Goal: Task Accomplishment & Management: Use online tool/utility

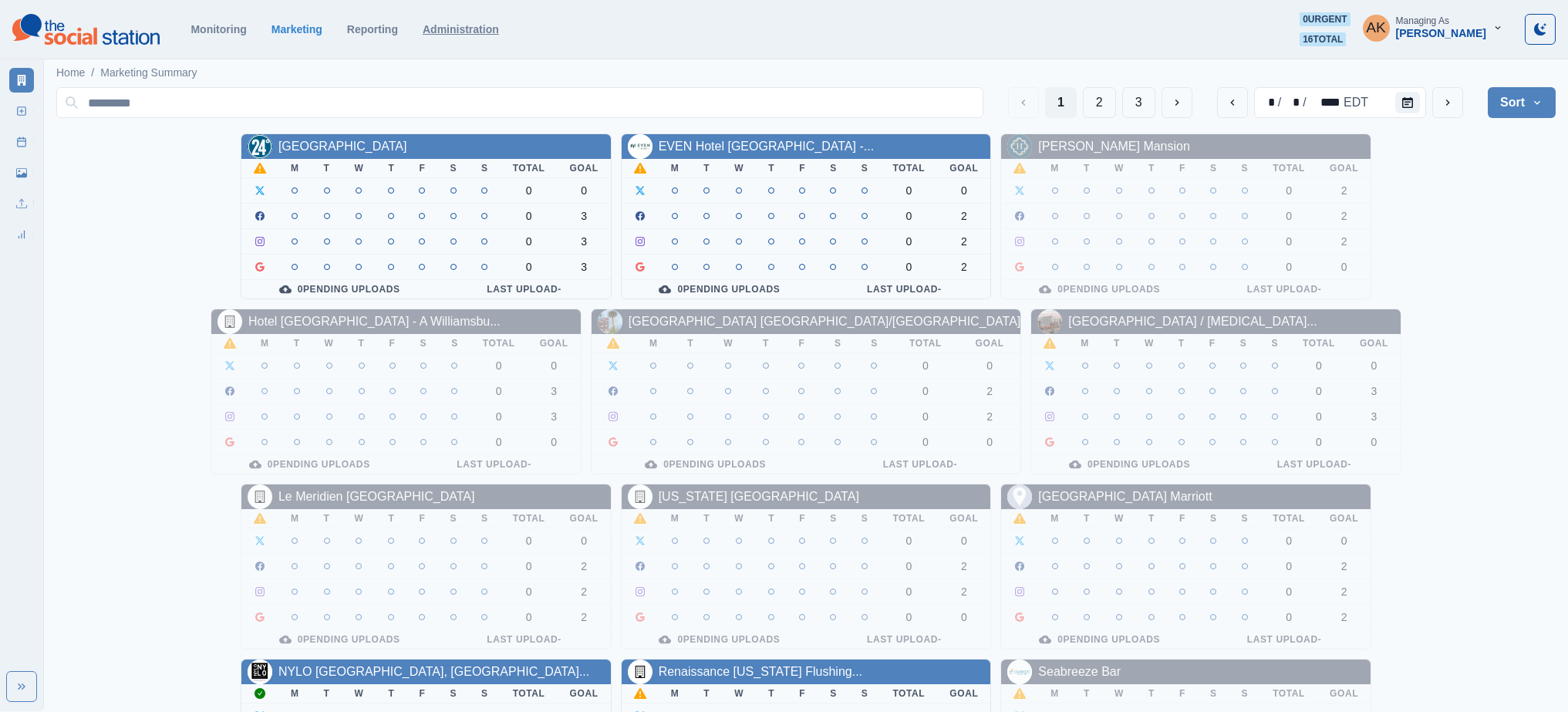
click at [499, 30] on link "Administration" at bounding box center [461, 29] width 76 height 13
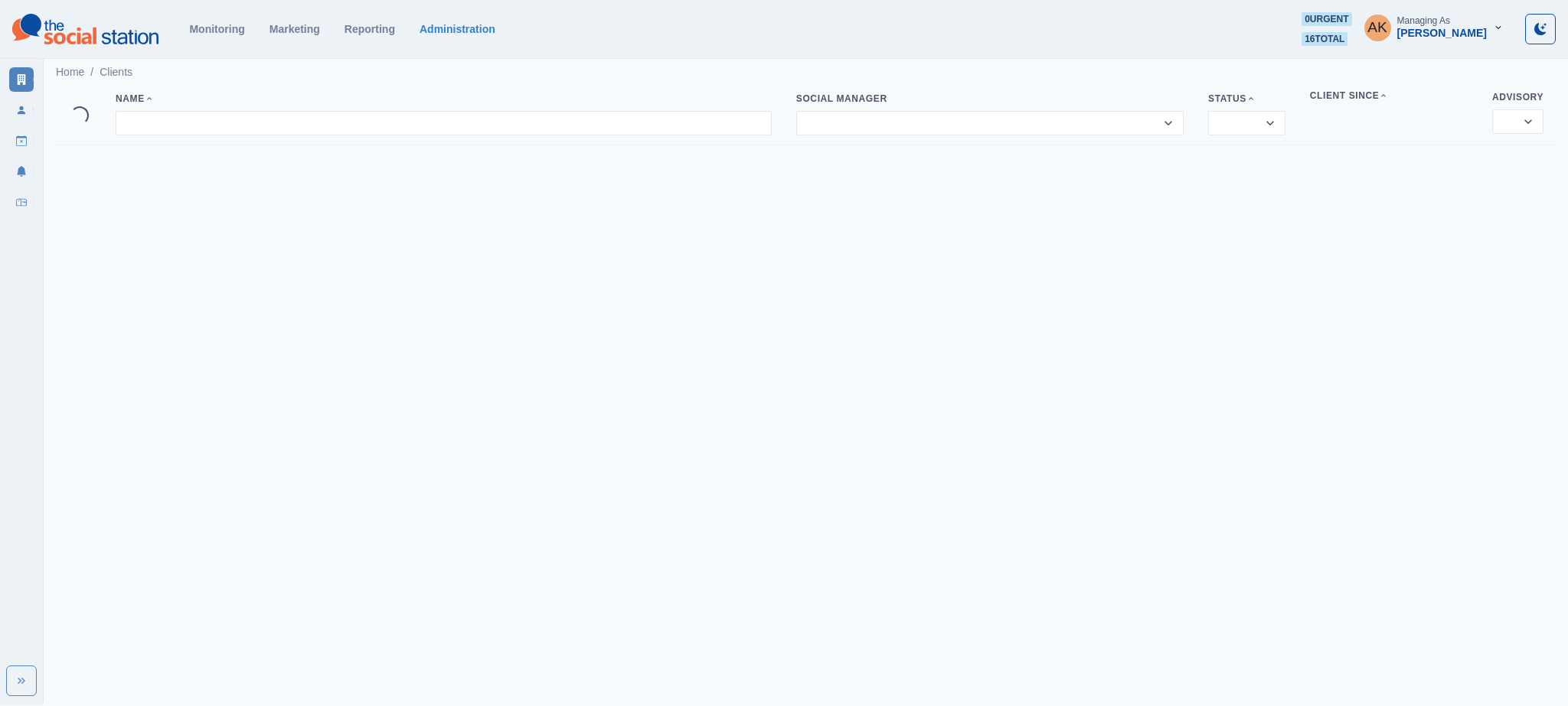
click at [8, 205] on div "Clients Users Draft Posts Notifications Inbox" at bounding box center [21, 137] width 43 height 153
click at [13, 202] on link "Inbox" at bounding box center [21, 202] width 24 height 24
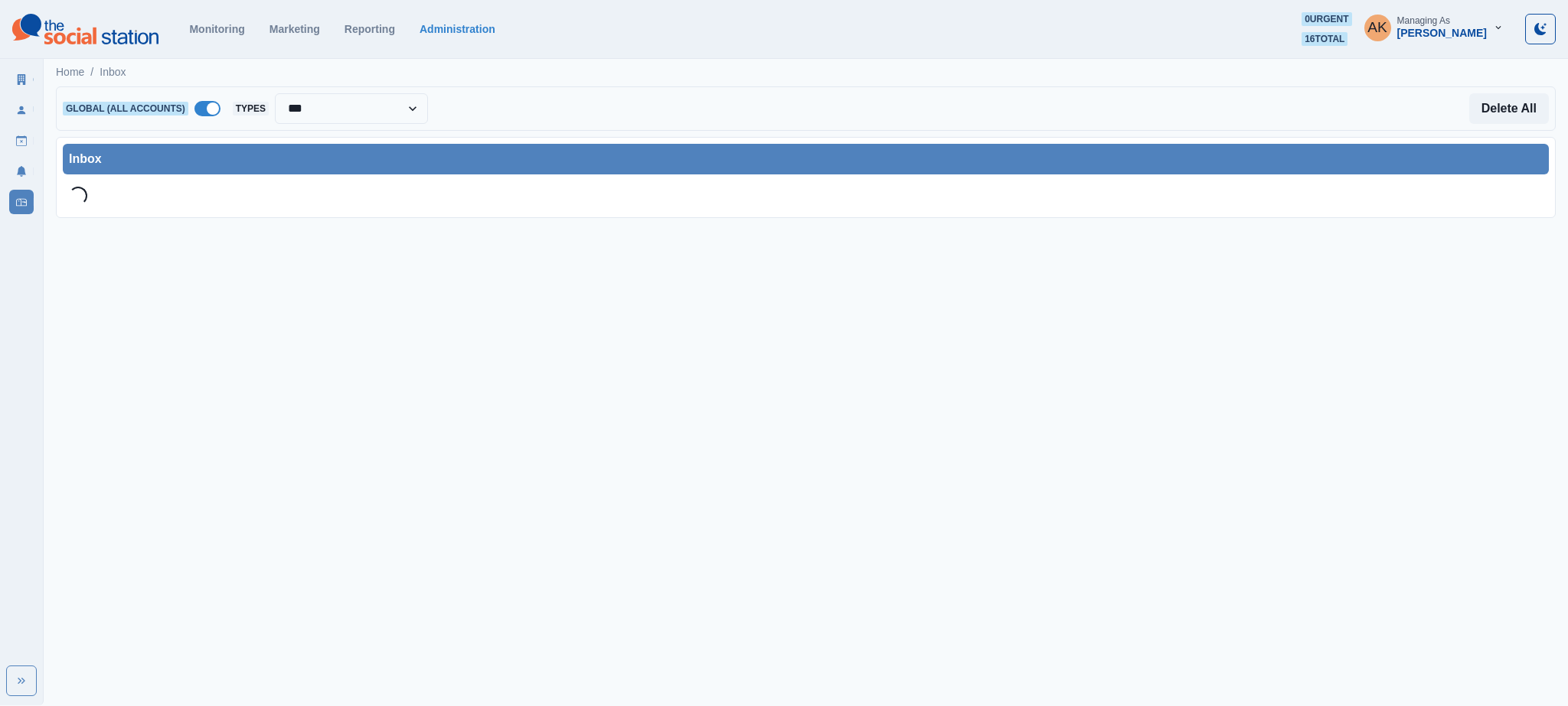
click at [202, 106] on span at bounding box center [207, 109] width 26 height 15
click at [329, 108] on div at bounding box center [343, 109] width 192 height 22
click at [320, 111] on div at bounding box center [343, 109] width 192 height 22
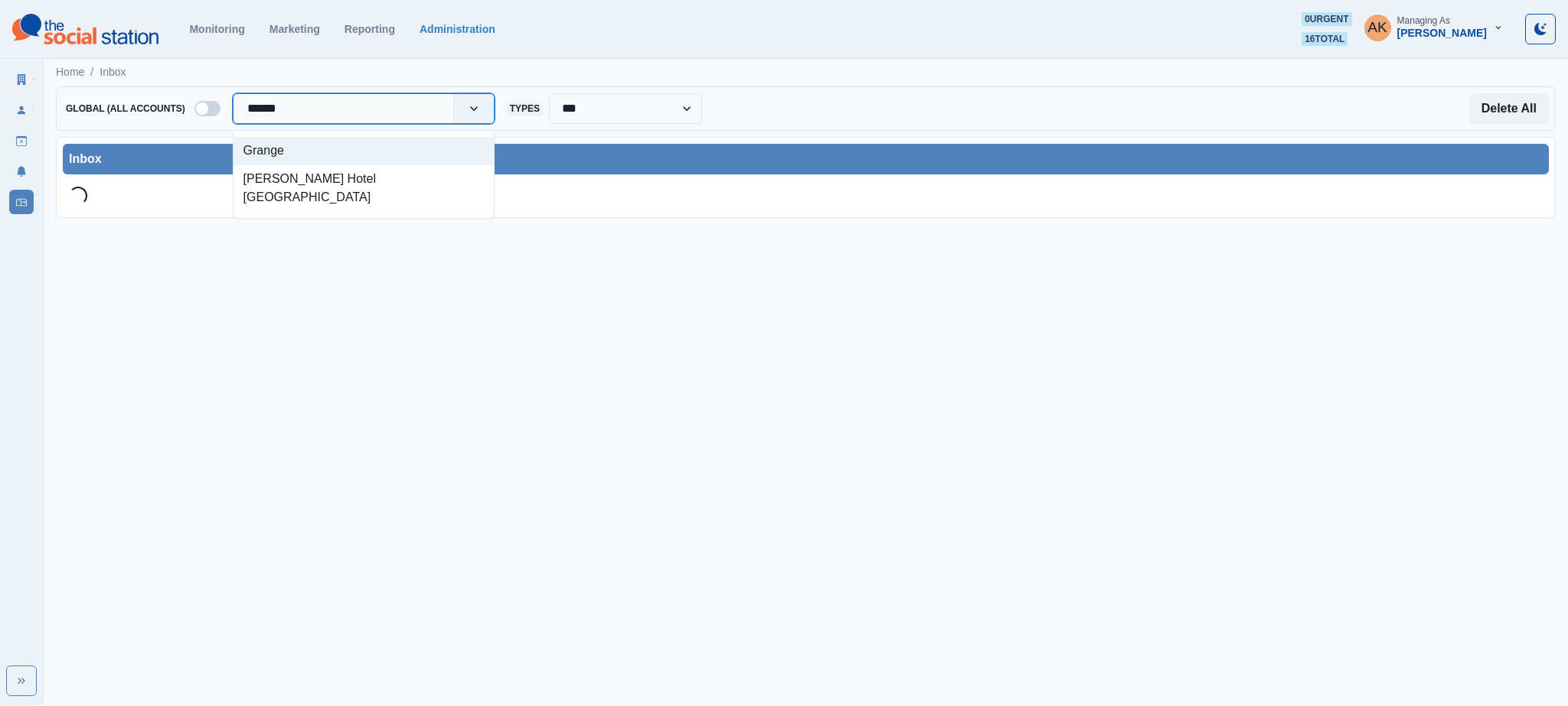
type input "*******"
click at [327, 151] on div "[PERSON_NAME] Hotel [GEOGRAPHIC_DATA]" at bounding box center [364, 160] width 261 height 47
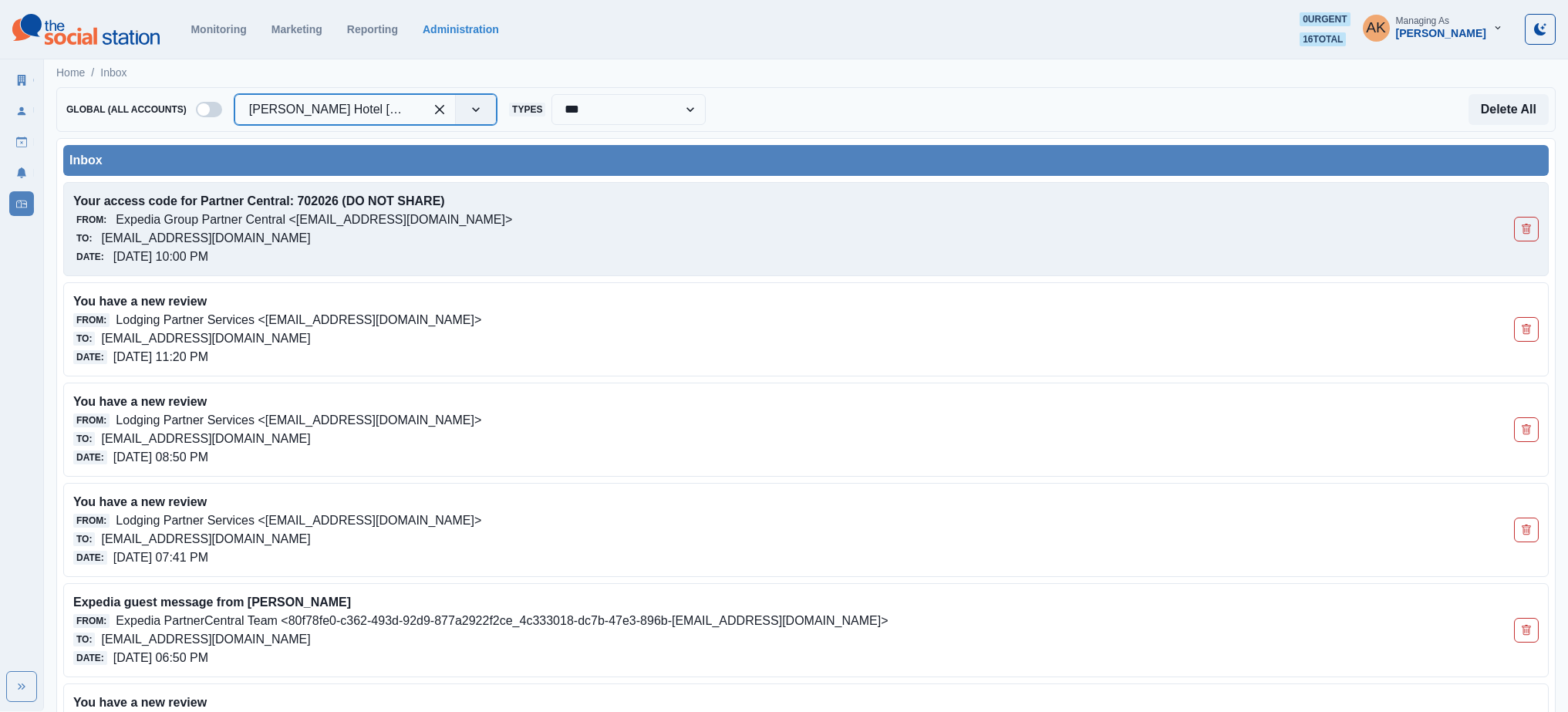
click at [310, 244] on p "[EMAIL_ADDRESS][DOMAIN_NAME]" at bounding box center [206, 238] width 209 height 19
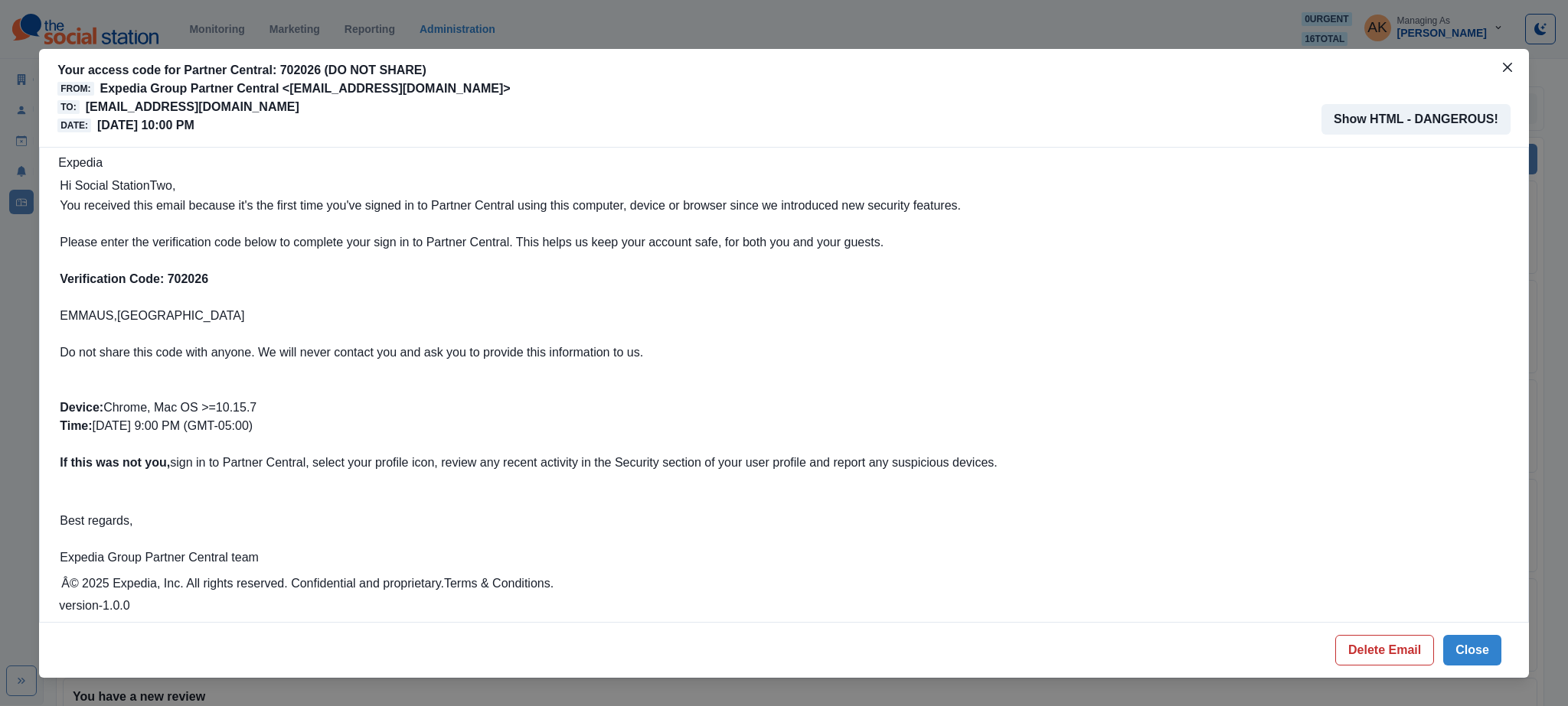
click at [190, 268] on td "You received this email because it's the first time you've signed in to Partner…" at bounding box center [528, 334] width 939 height 277
click at [185, 278] on b "Verification Code: 702026" at bounding box center [133, 279] width 148 height 13
copy b "702026"
